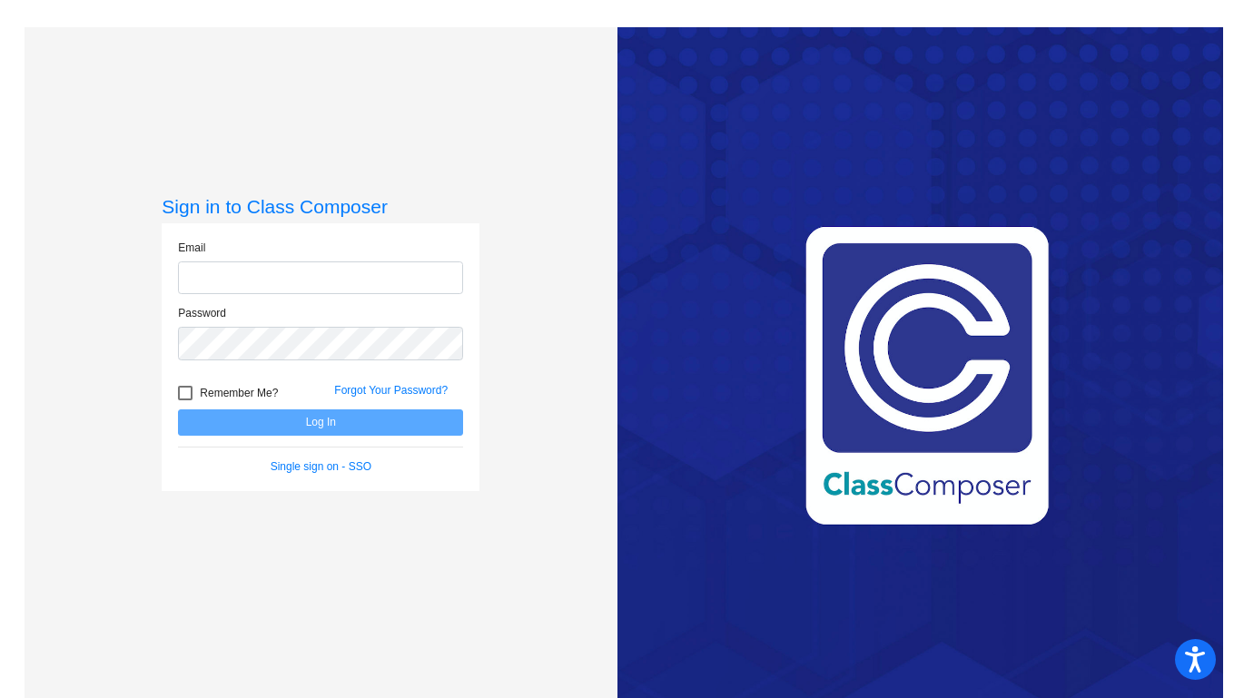
type input "[PERSON_NAME][EMAIL_ADDRESS][PERSON_NAME][DOMAIN_NAME]"
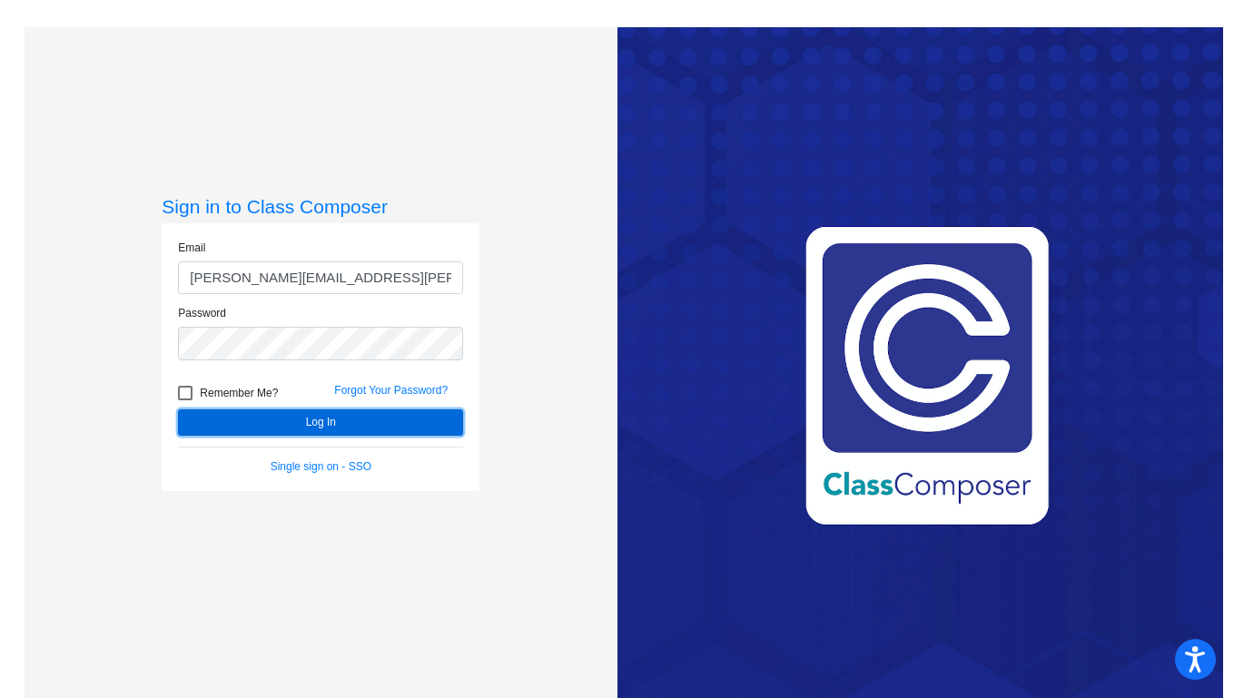
click at [326, 421] on button "Log In" at bounding box center [320, 423] width 285 height 26
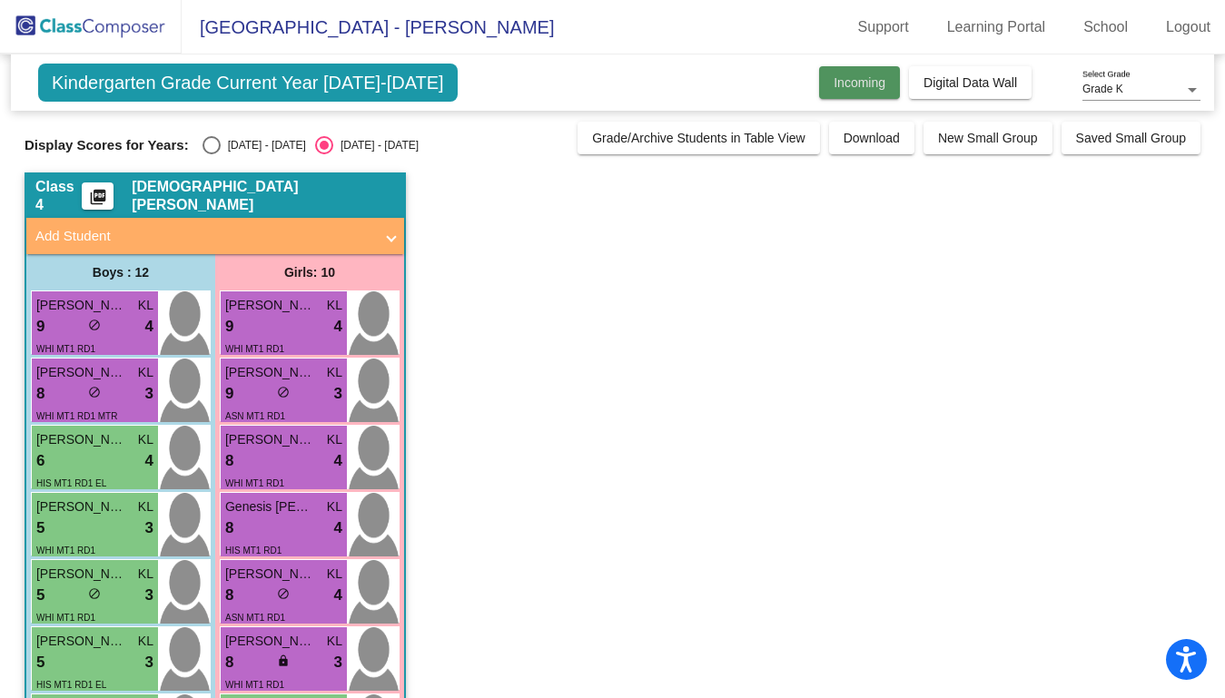
click at [872, 80] on span "Incoming" at bounding box center [860, 82] width 52 height 15
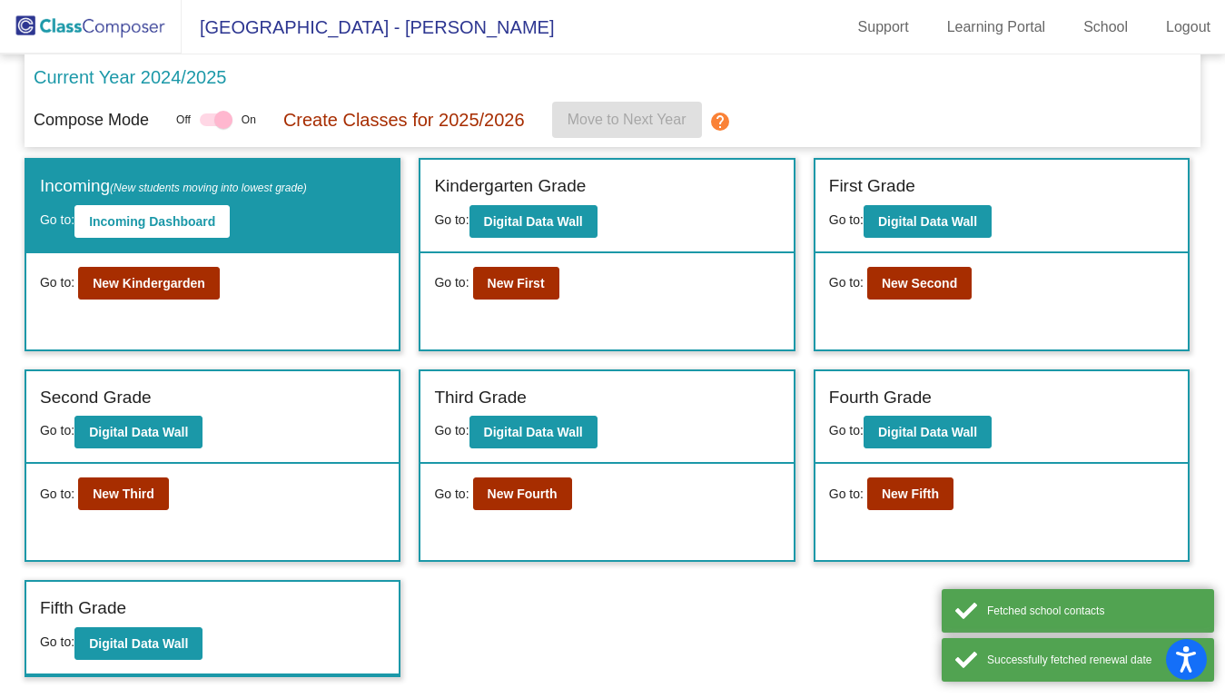
click at [224, 279] on div "Go to: New Kindergarden" at bounding box center [212, 283] width 345 height 33
click at [189, 307] on div "Go to: New Kindergarden" at bounding box center [212, 301] width 372 height 96
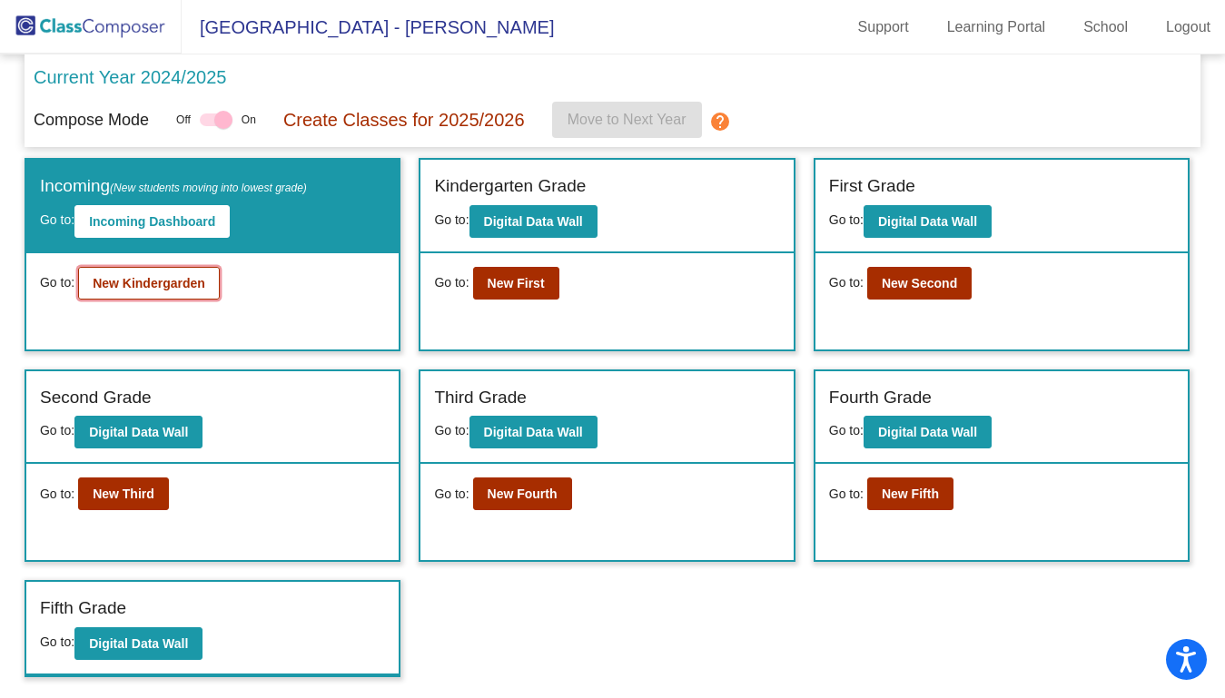
click at [191, 293] on button "New Kindergarden" at bounding box center [149, 283] width 142 height 33
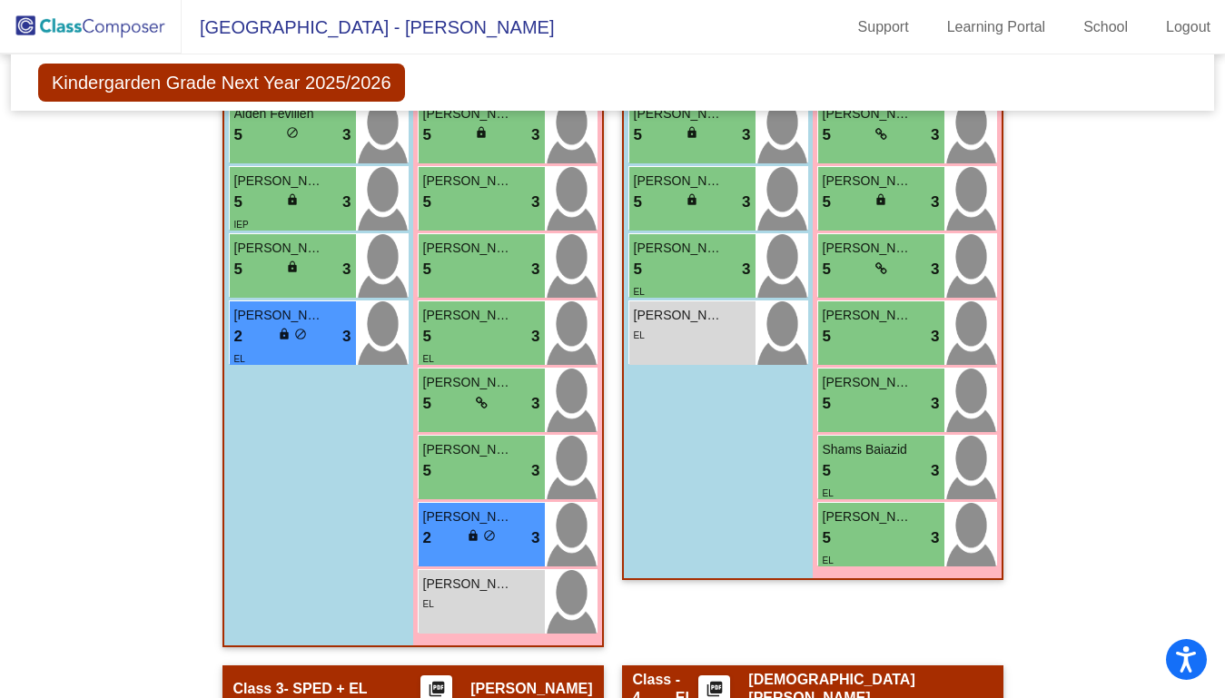
scroll to position [760, 0]
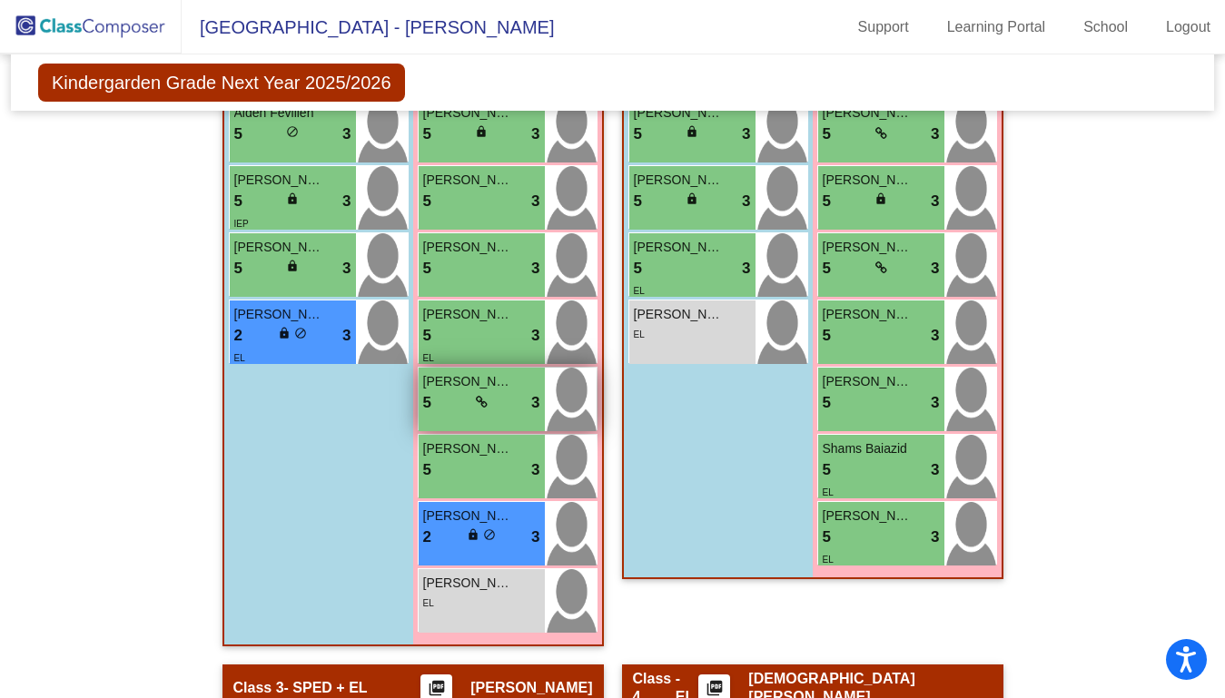
click at [524, 393] on div "5 lock do_not_disturb_alt 3" at bounding box center [481, 403] width 117 height 24
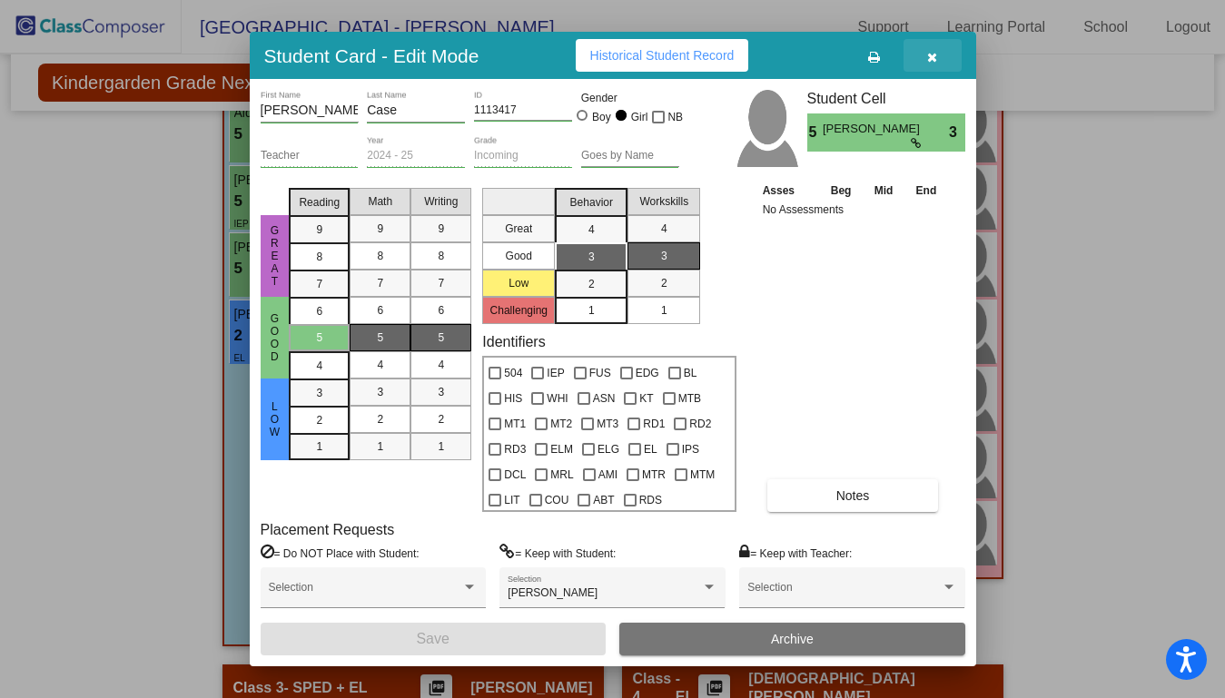
click at [942, 54] on button "button" at bounding box center [933, 55] width 58 height 33
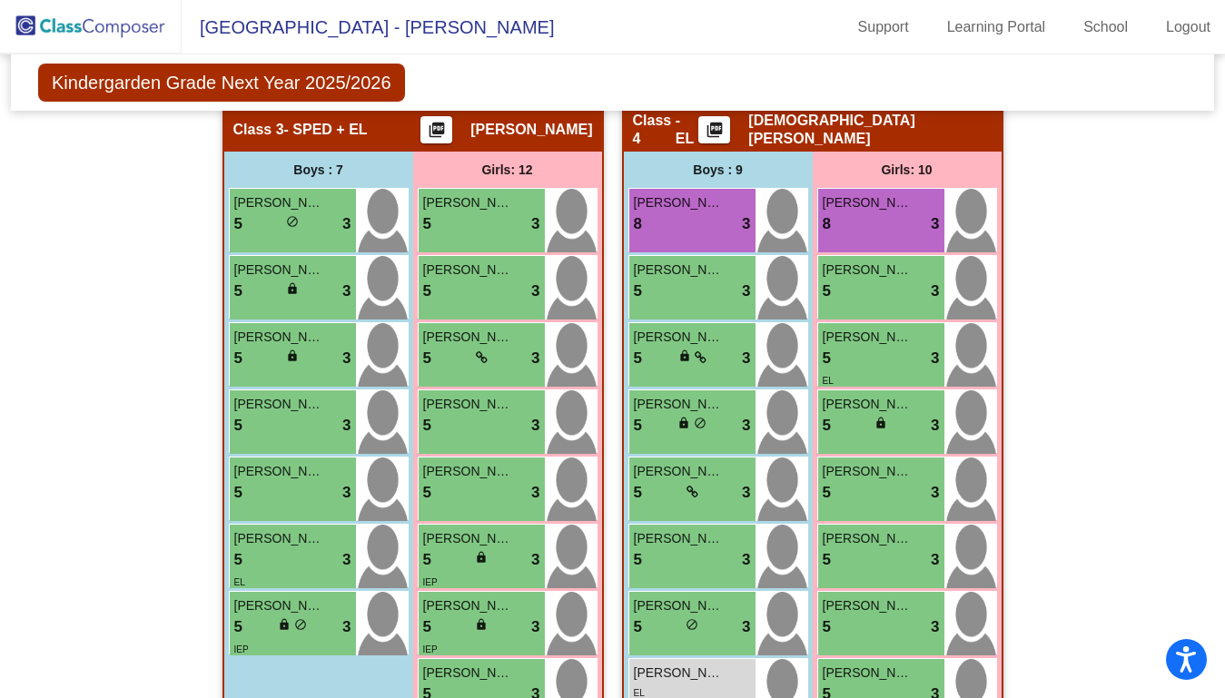
scroll to position [1319, 0]
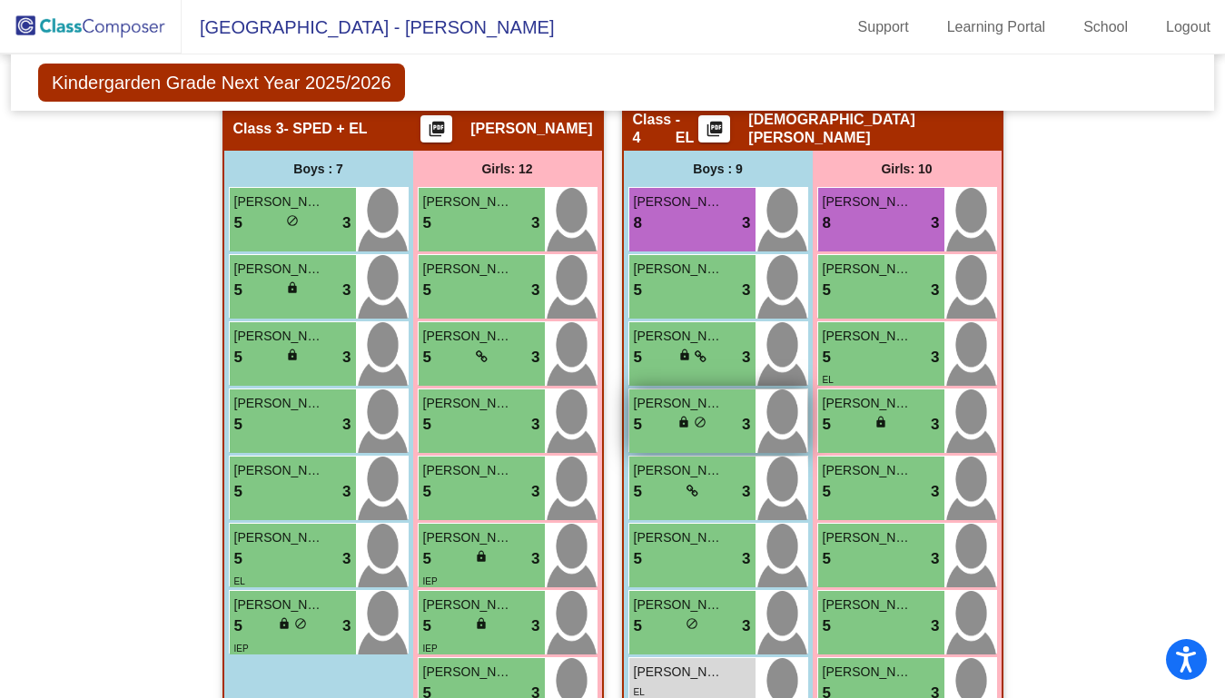
click at [727, 433] on div "5 lock do_not_disturb_alt 3" at bounding box center [692, 425] width 117 height 24
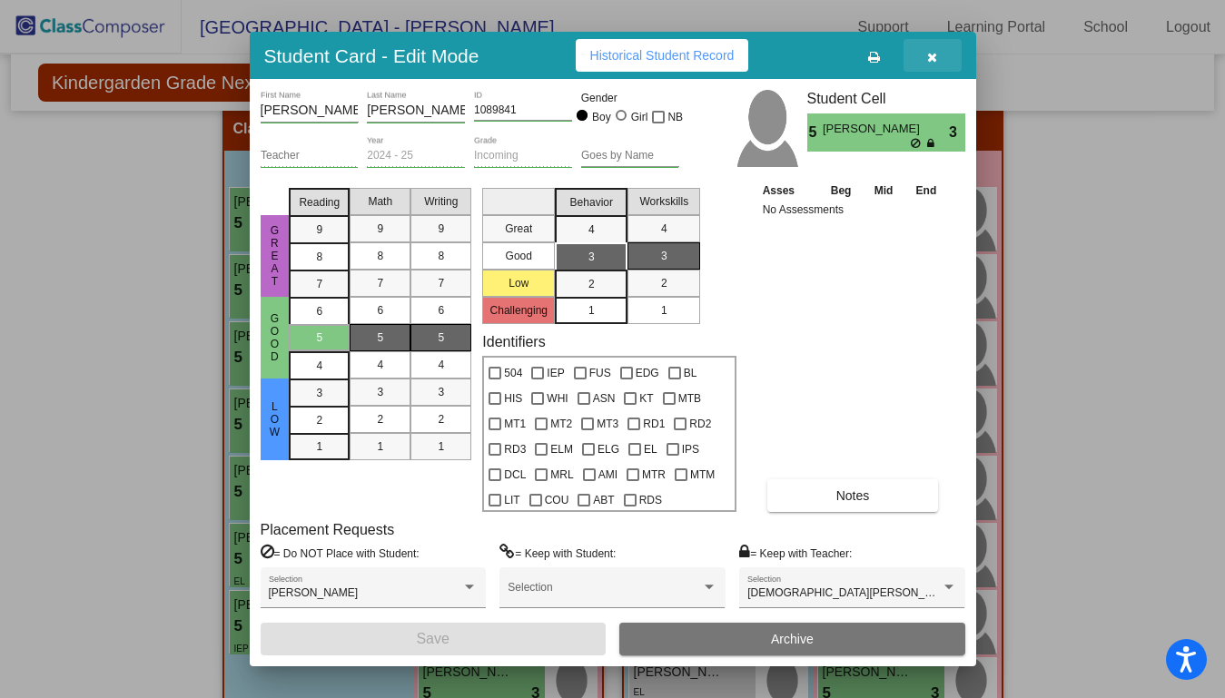
click at [933, 54] on icon "button" at bounding box center [932, 57] width 10 height 13
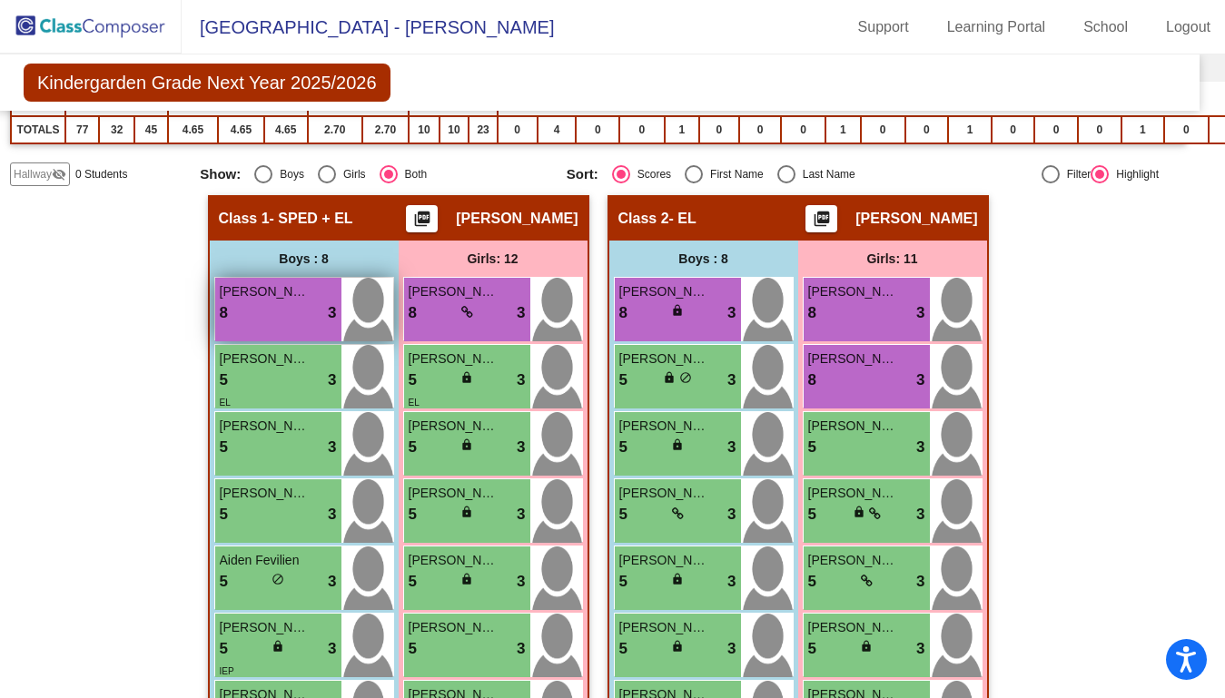
scroll to position [300, 15]
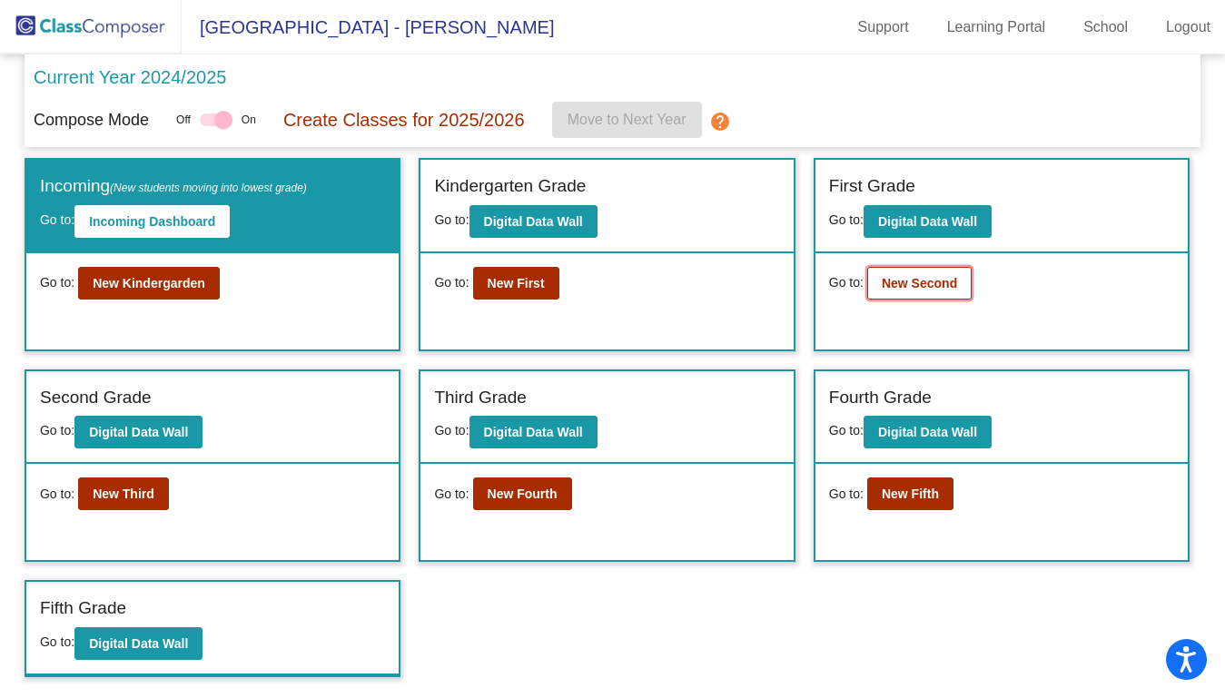
click at [940, 295] on button "New Second" at bounding box center [919, 283] width 104 height 33
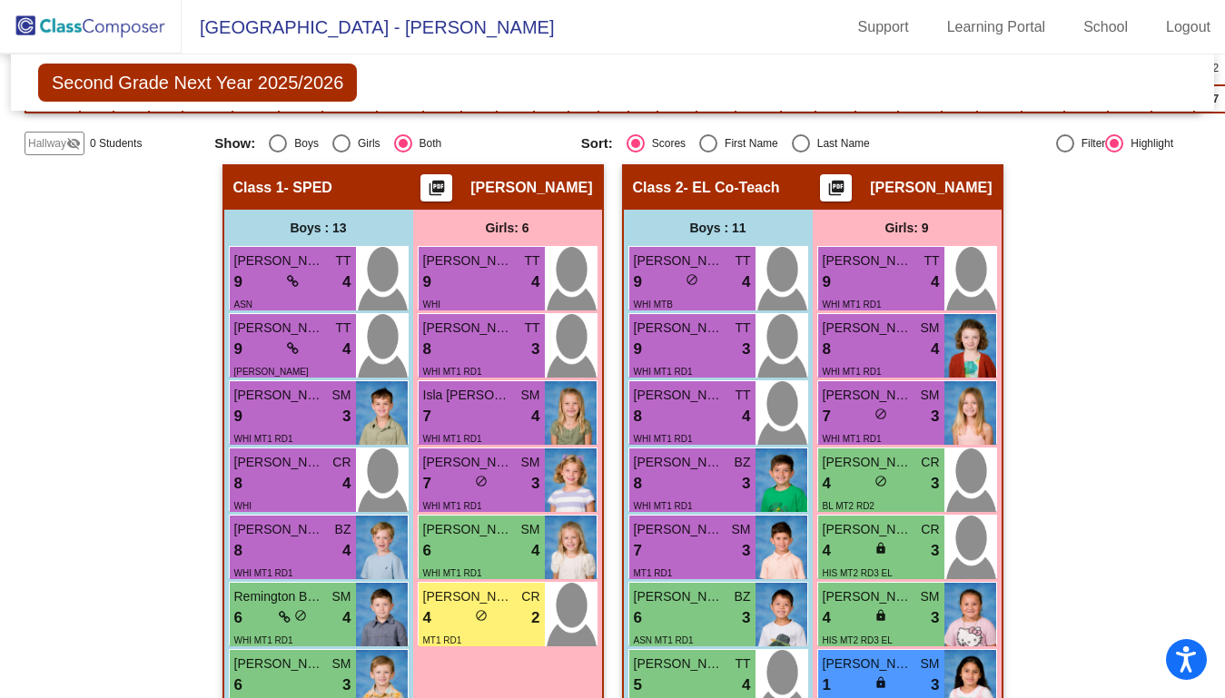
scroll to position [348, 0]
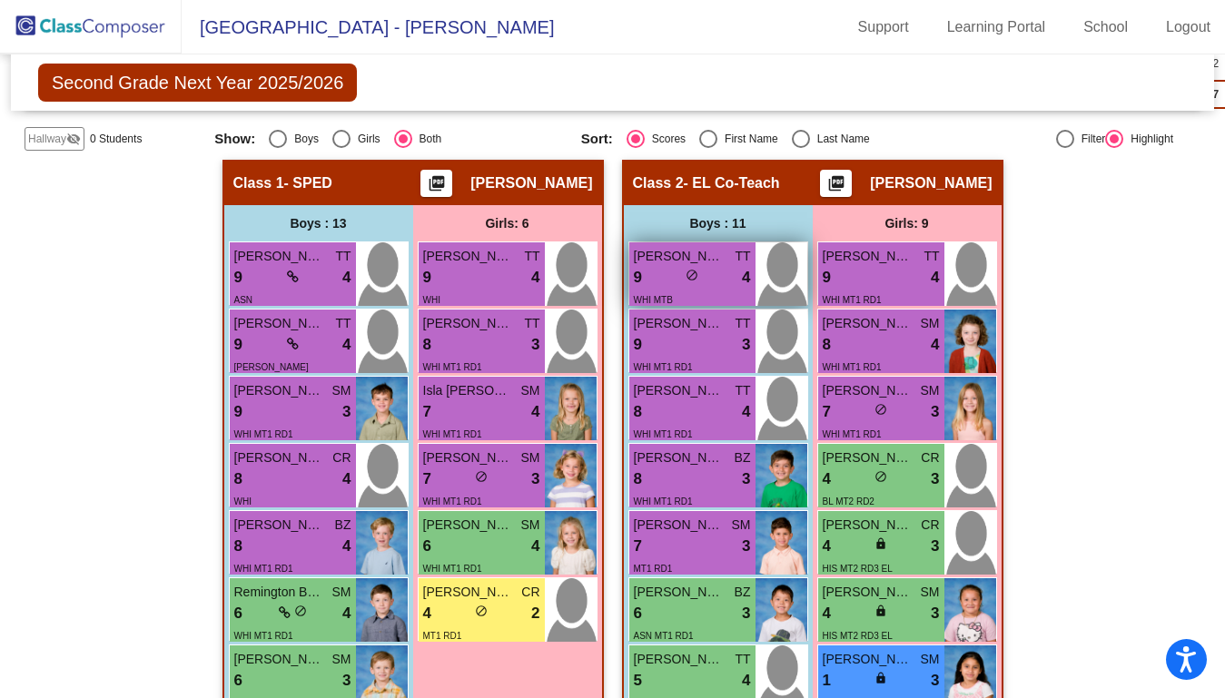
click at [716, 262] on span "Braden Bresnahan" at bounding box center [679, 256] width 91 height 19
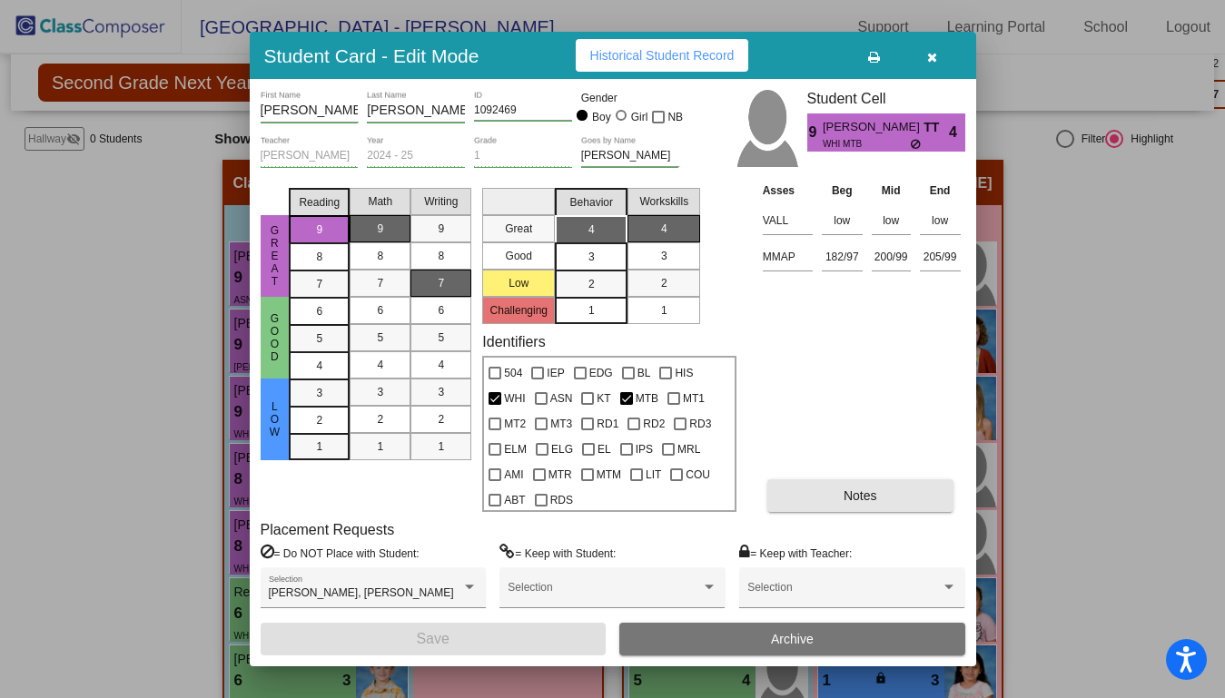
click at [816, 486] on button "Notes" at bounding box center [860, 495] width 186 height 33
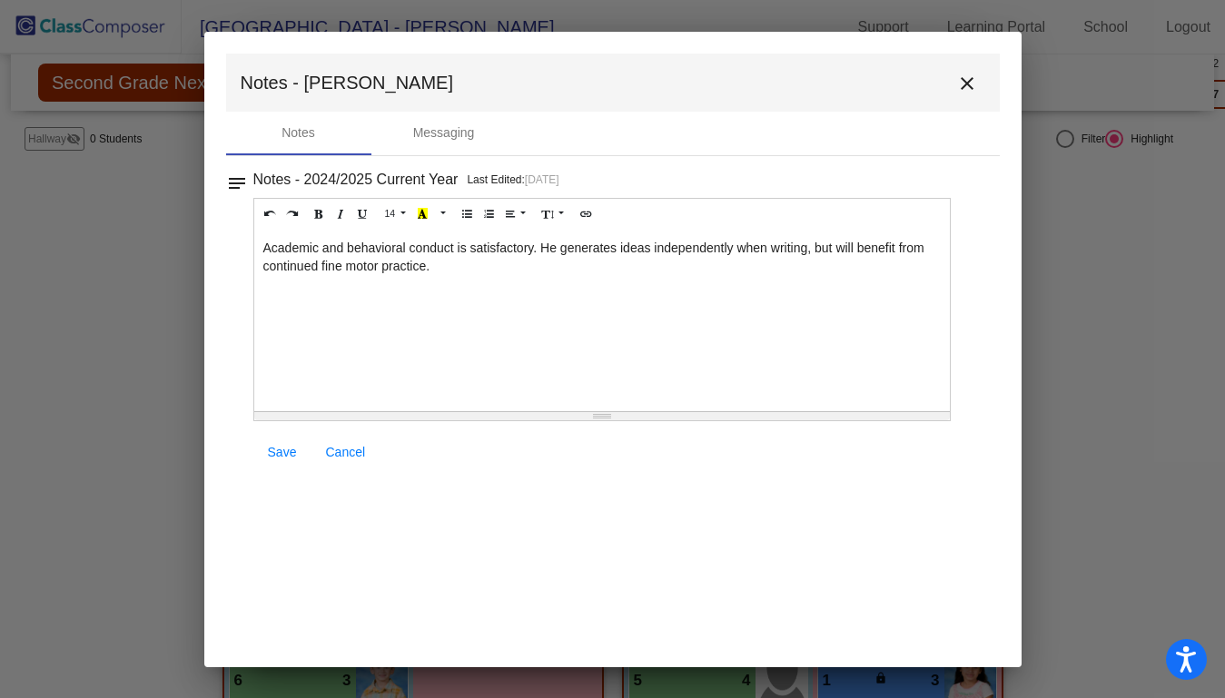
scroll to position [0, 0]
click at [969, 80] on mat-icon "close" at bounding box center [967, 84] width 22 height 22
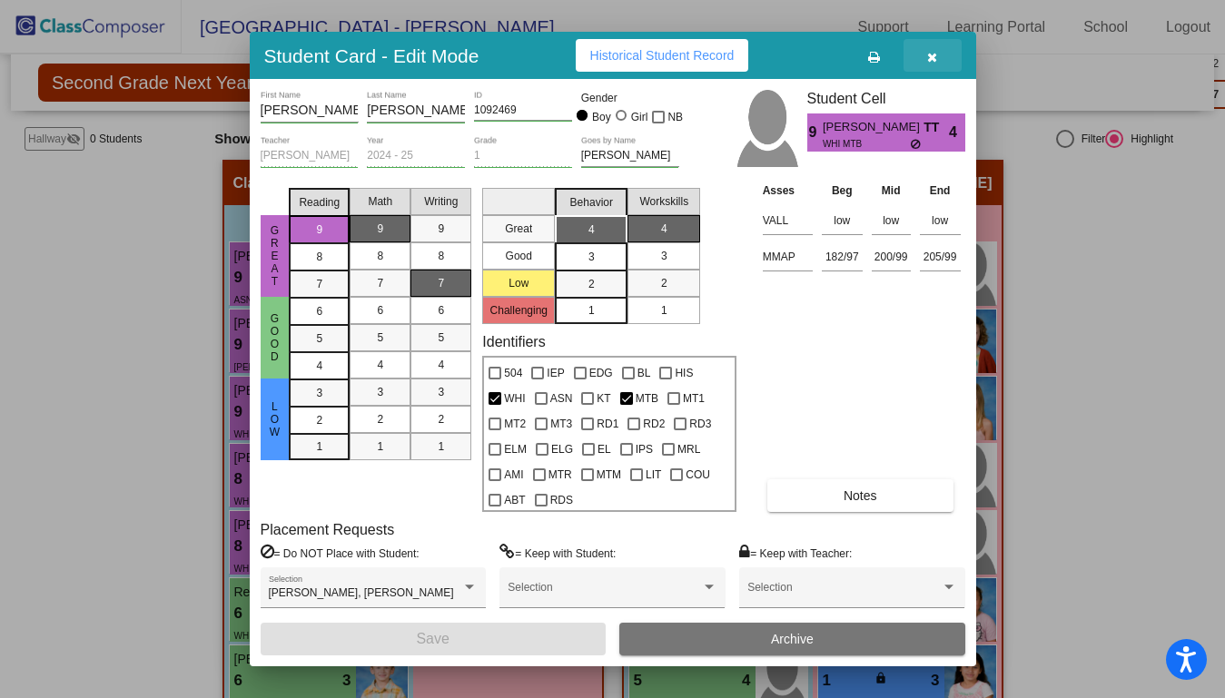
click at [936, 49] on span "button" at bounding box center [932, 55] width 10 height 15
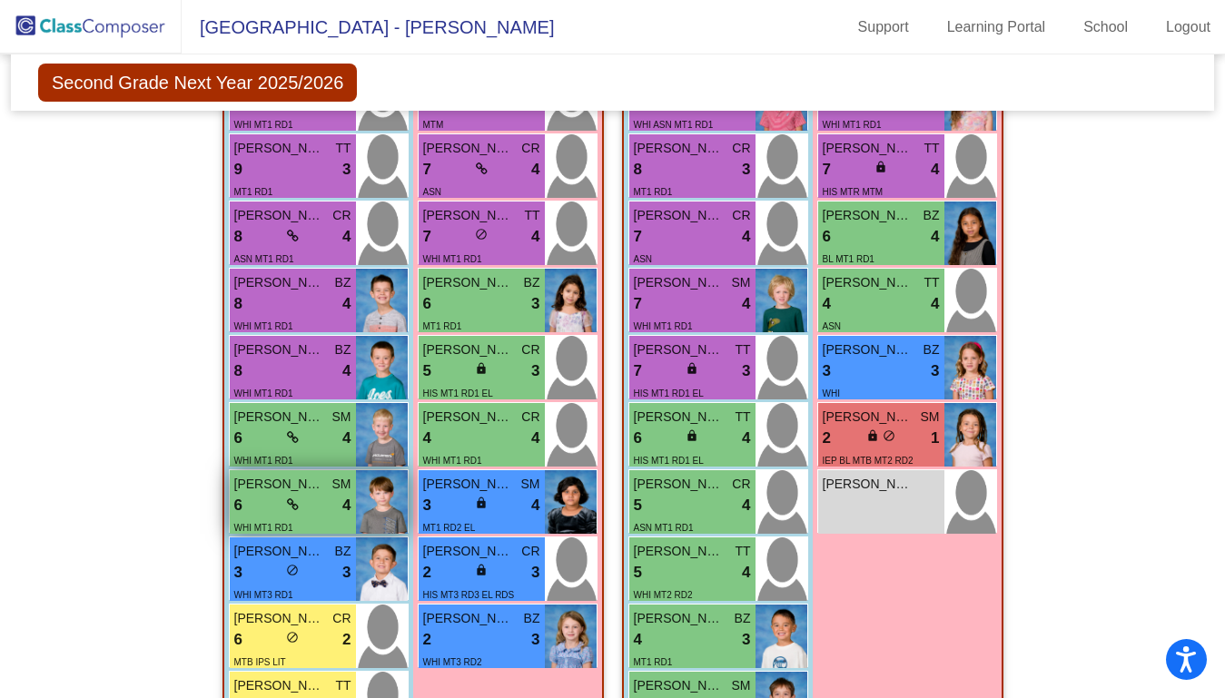
scroll to position [1507, 0]
click at [320, 490] on span "Luke Smith" at bounding box center [279, 485] width 91 height 19
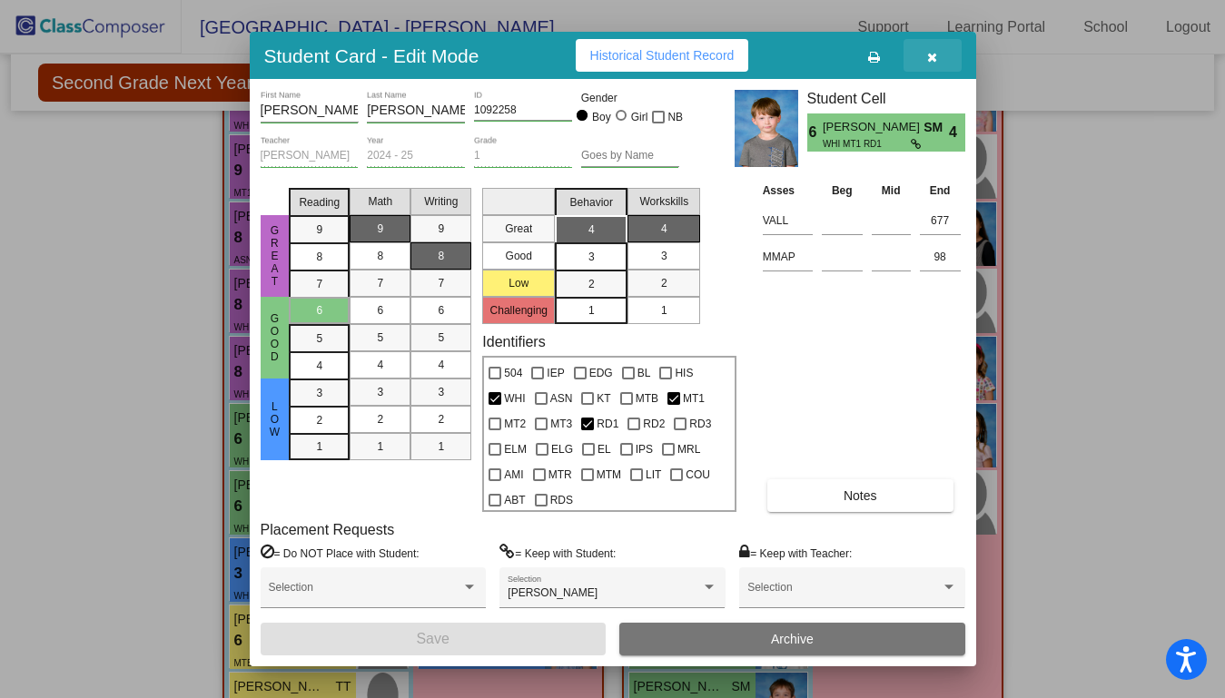
click at [943, 51] on button "button" at bounding box center [933, 55] width 58 height 33
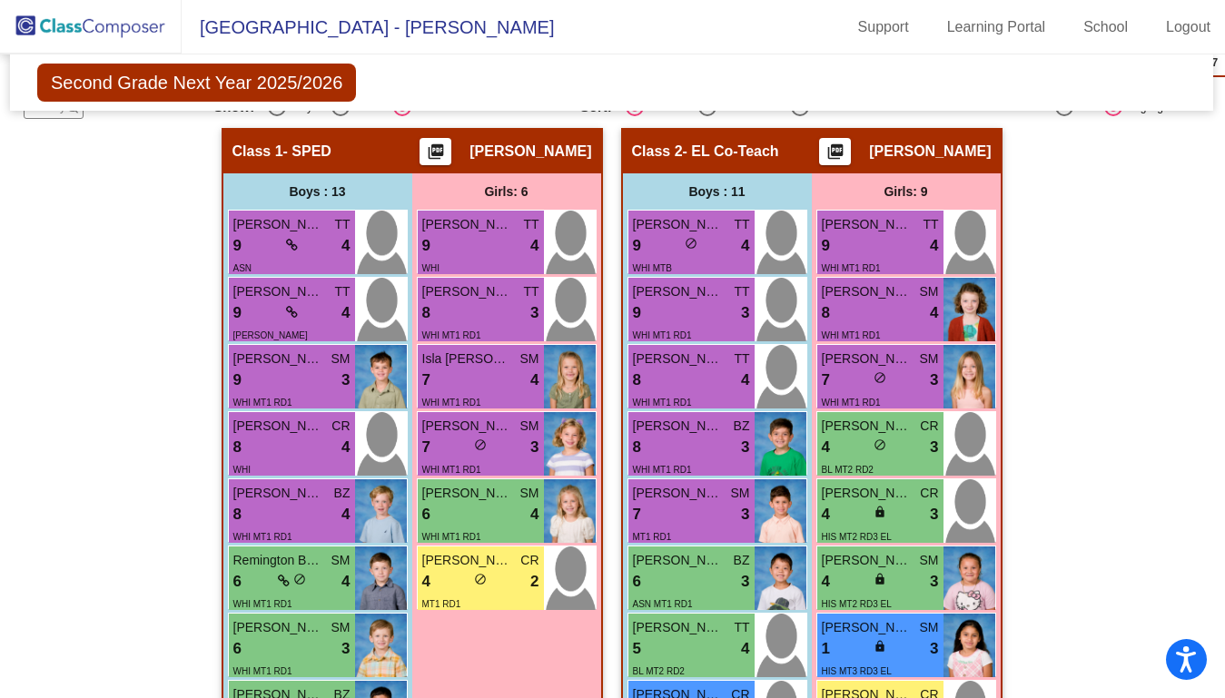
scroll to position [368, 1]
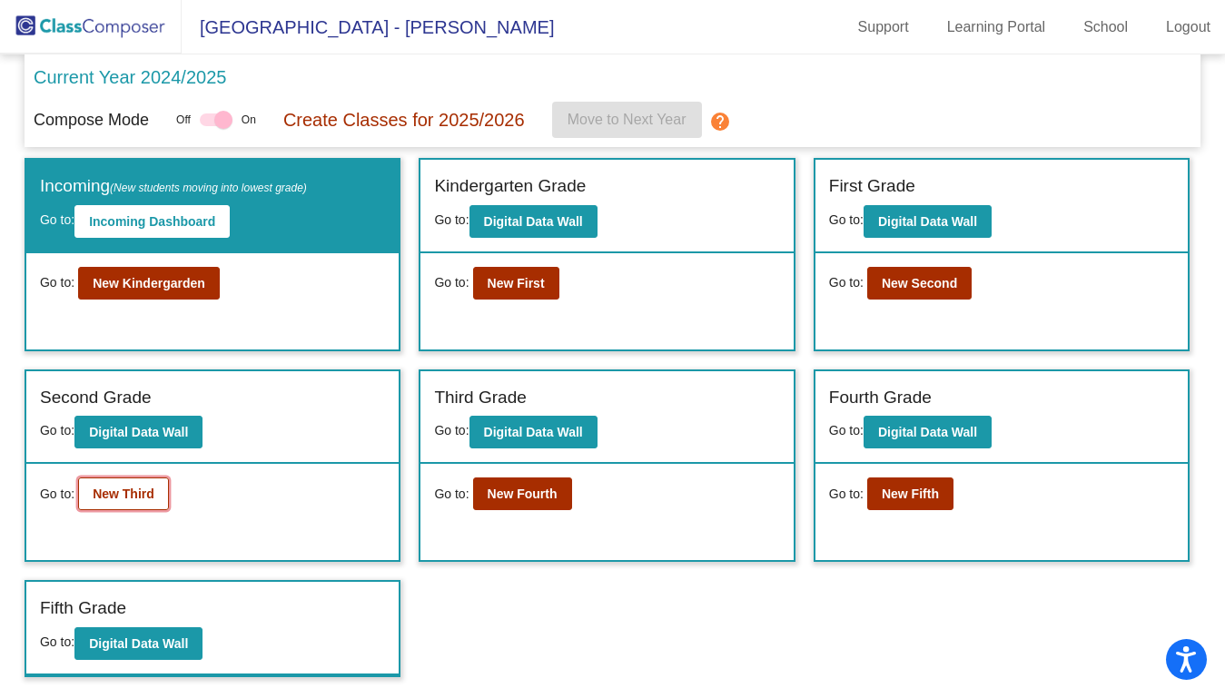
click at [158, 490] on button "New Third" at bounding box center [123, 494] width 91 height 33
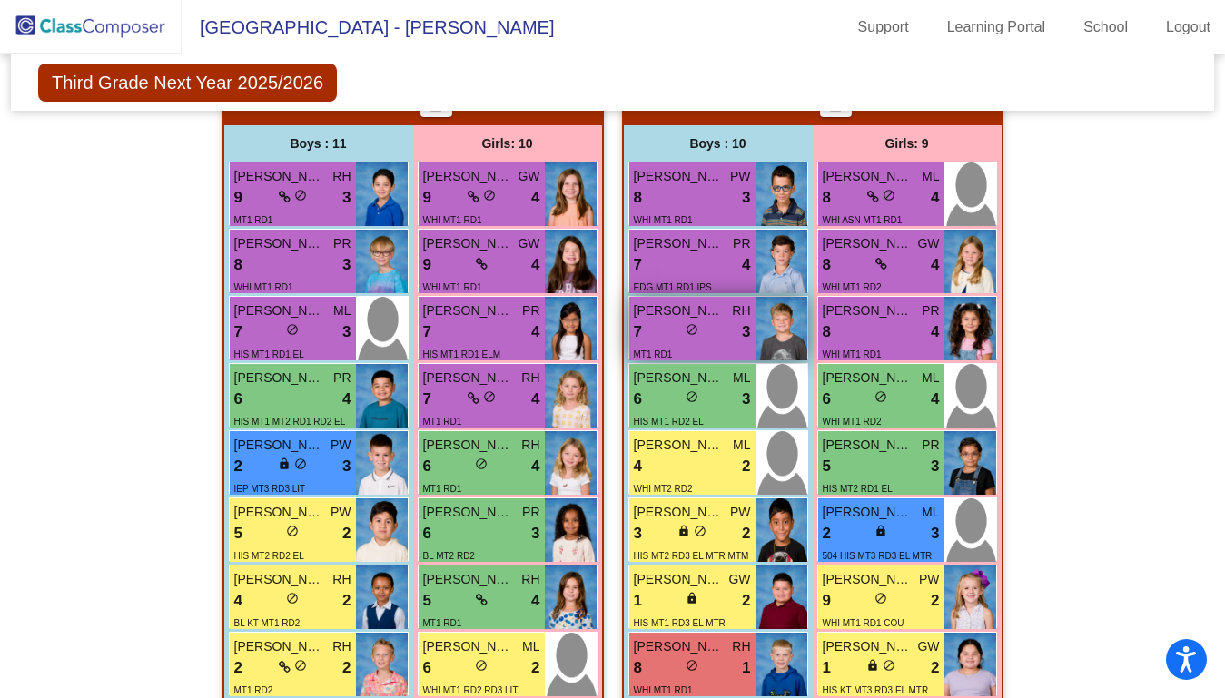
scroll to position [469, 0]
